Goal: Task Accomplishment & Management: Use online tool/utility

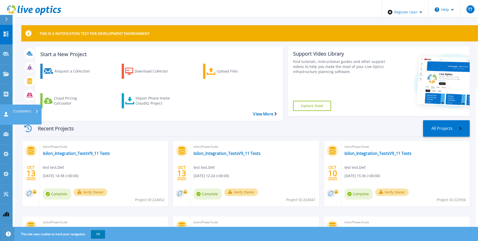
click at [4, 111] on icon at bounding box center [6, 113] width 6 height 5
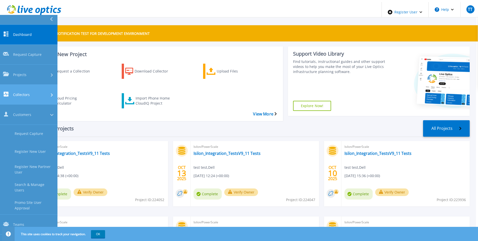
click at [28, 84] on link "Collectors Collectors" at bounding box center [28, 94] width 57 height 20
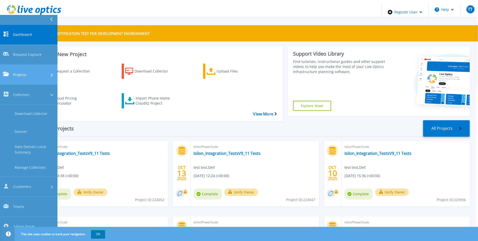
click at [33, 72] on div "Projects" at bounding box center [28, 74] width 51 height 5
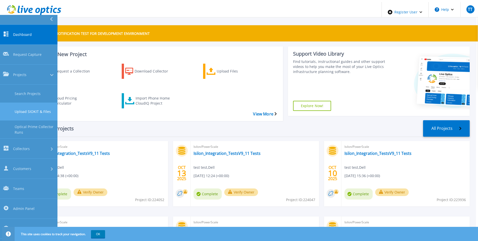
click at [38, 102] on link "Upload SIOKIT & Files" at bounding box center [28, 111] width 57 height 18
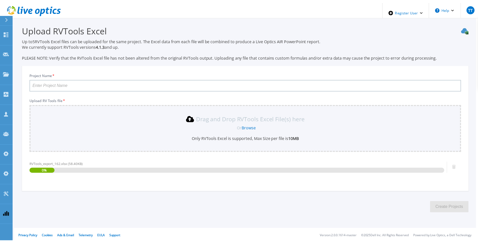
scroll to position [1, 0]
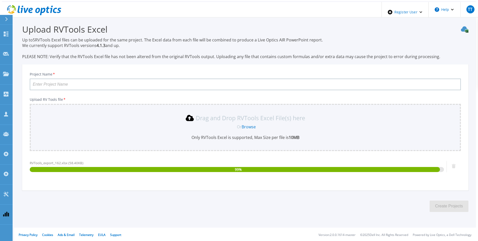
click at [121, 83] on input "Project Name *" at bounding box center [245, 84] width 431 height 12
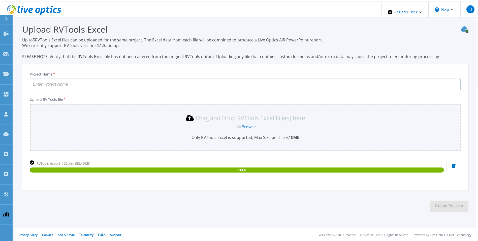
type input "I"
click at [53, 82] on input "Integration Test Project" at bounding box center [245, 84] width 431 height 12
click at [92, 81] on input "Integration Test Project" at bounding box center [245, 84] width 431 height 12
type input "Integration Test Project"
click at [451, 201] on button "Create Projects" at bounding box center [449, 205] width 39 height 11
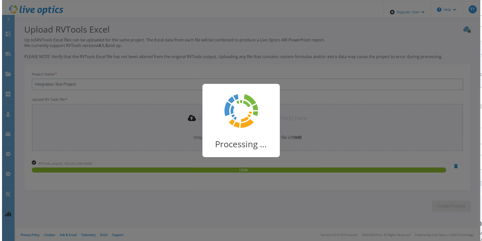
scroll to position [0, 0]
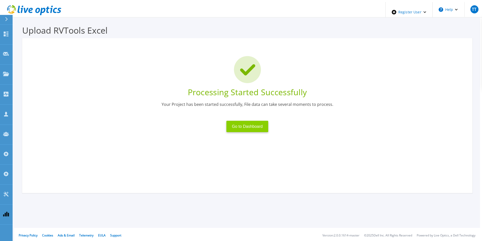
click at [251, 123] on button "Go to Dashboard" at bounding box center [247, 126] width 42 height 11
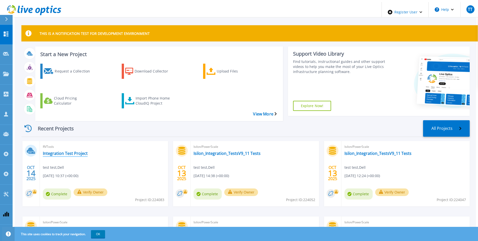
click at [60, 151] on link "Integration Test Project" at bounding box center [65, 153] width 45 height 5
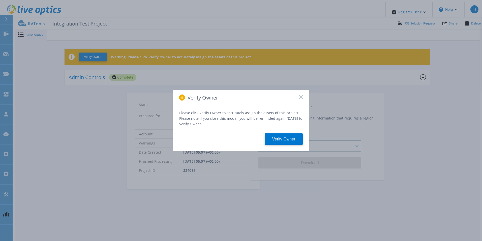
click at [300, 96] on div "Verify Owner" at bounding box center [241, 97] width 136 height 15
click at [300, 98] on icon at bounding box center [301, 97] width 4 height 4
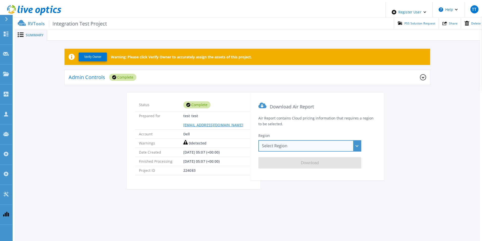
click at [305, 141] on div "Select Region [GEOGRAPHIC_DATA] ([GEOGRAPHIC_DATA]) [GEOGRAPHIC_DATA] ([GEOGRAP…" at bounding box center [309, 145] width 103 height 11
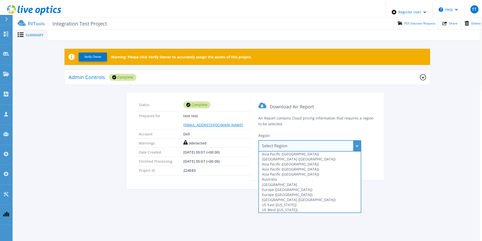
click at [305, 141] on div "Select Region [GEOGRAPHIC_DATA] ([GEOGRAPHIC_DATA]) [GEOGRAPHIC_DATA] ([GEOGRAP…" at bounding box center [309, 145] width 103 height 11
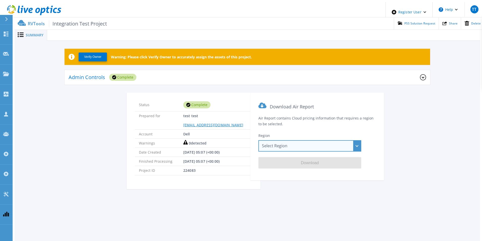
click at [354, 141] on div "Select Region [GEOGRAPHIC_DATA] ([GEOGRAPHIC_DATA]) [GEOGRAPHIC_DATA] ([GEOGRAP…" at bounding box center [309, 145] width 103 height 11
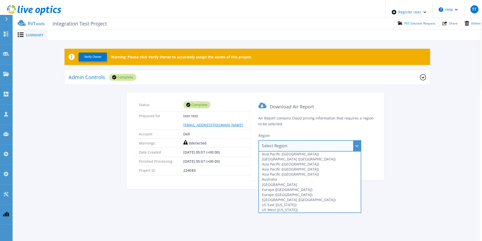
click at [354, 141] on div "Select Region [GEOGRAPHIC_DATA] ([GEOGRAPHIC_DATA]) [GEOGRAPHIC_DATA] ([GEOGRAP…" at bounding box center [309, 145] width 103 height 11
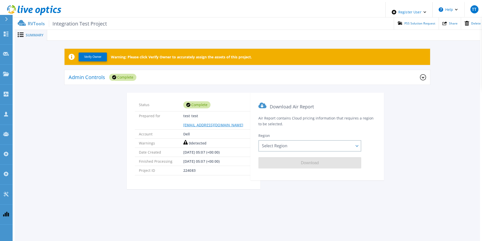
click at [412, 75] on div "Admin Controls Complete" at bounding box center [245, 77] width 352 height 14
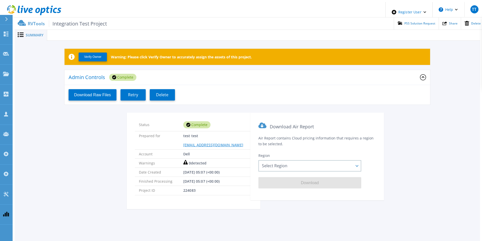
click at [412, 75] on div "Admin Controls Complete" at bounding box center [245, 77] width 352 height 14
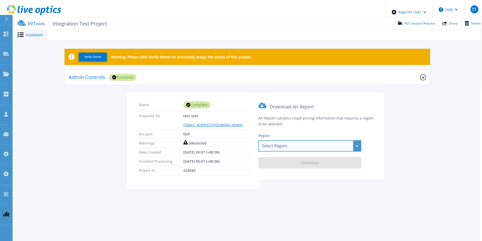
click at [343, 140] on div "Select Region [GEOGRAPHIC_DATA] ([GEOGRAPHIC_DATA]) [GEOGRAPHIC_DATA] ([GEOGRAP…" at bounding box center [309, 145] width 103 height 11
click at [357, 142] on div "Select Region [GEOGRAPHIC_DATA] ([GEOGRAPHIC_DATA]) [GEOGRAPHIC_DATA] ([GEOGRAP…" at bounding box center [309, 145] width 103 height 11
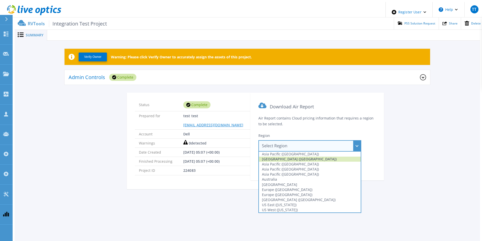
click at [315, 156] on div "[GEOGRAPHIC_DATA] ([GEOGRAPHIC_DATA])" at bounding box center [310, 158] width 102 height 5
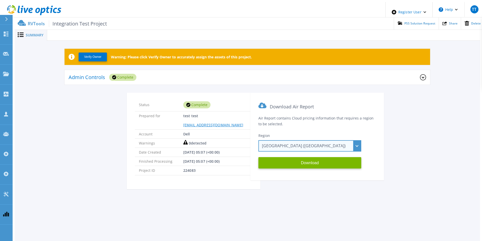
click at [356, 143] on div "Asia Pacific ([GEOGRAPHIC_DATA]) [GEOGRAPHIC_DATA] ([GEOGRAPHIC_DATA]) [GEOGRAP…" at bounding box center [309, 145] width 103 height 11
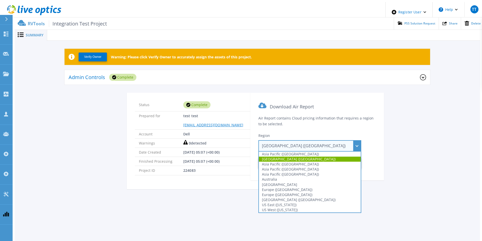
click at [356, 143] on div "Asia Pacific ([GEOGRAPHIC_DATA]) [GEOGRAPHIC_DATA] ([GEOGRAPHIC_DATA]) [GEOGRAP…" at bounding box center [309, 145] width 103 height 11
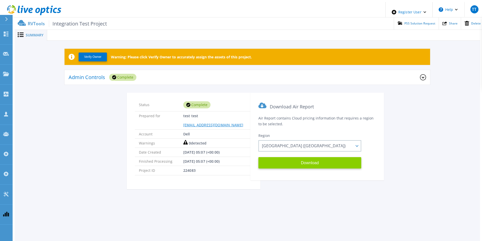
click at [297, 160] on button "Download" at bounding box center [309, 162] width 103 height 11
click at [230, 202] on div "Summary Verify Owner Warning: Please click Verify Owner to accurately assign th…" at bounding box center [247, 128] width 465 height 253
click at [186, 76] on div "Admin Controls Complete" at bounding box center [245, 77] width 352 height 14
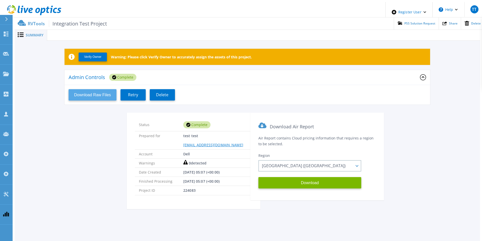
click at [108, 90] on button "Download Raw Files" at bounding box center [93, 94] width 48 height 11
